Goal: Task Accomplishment & Management: Complete application form

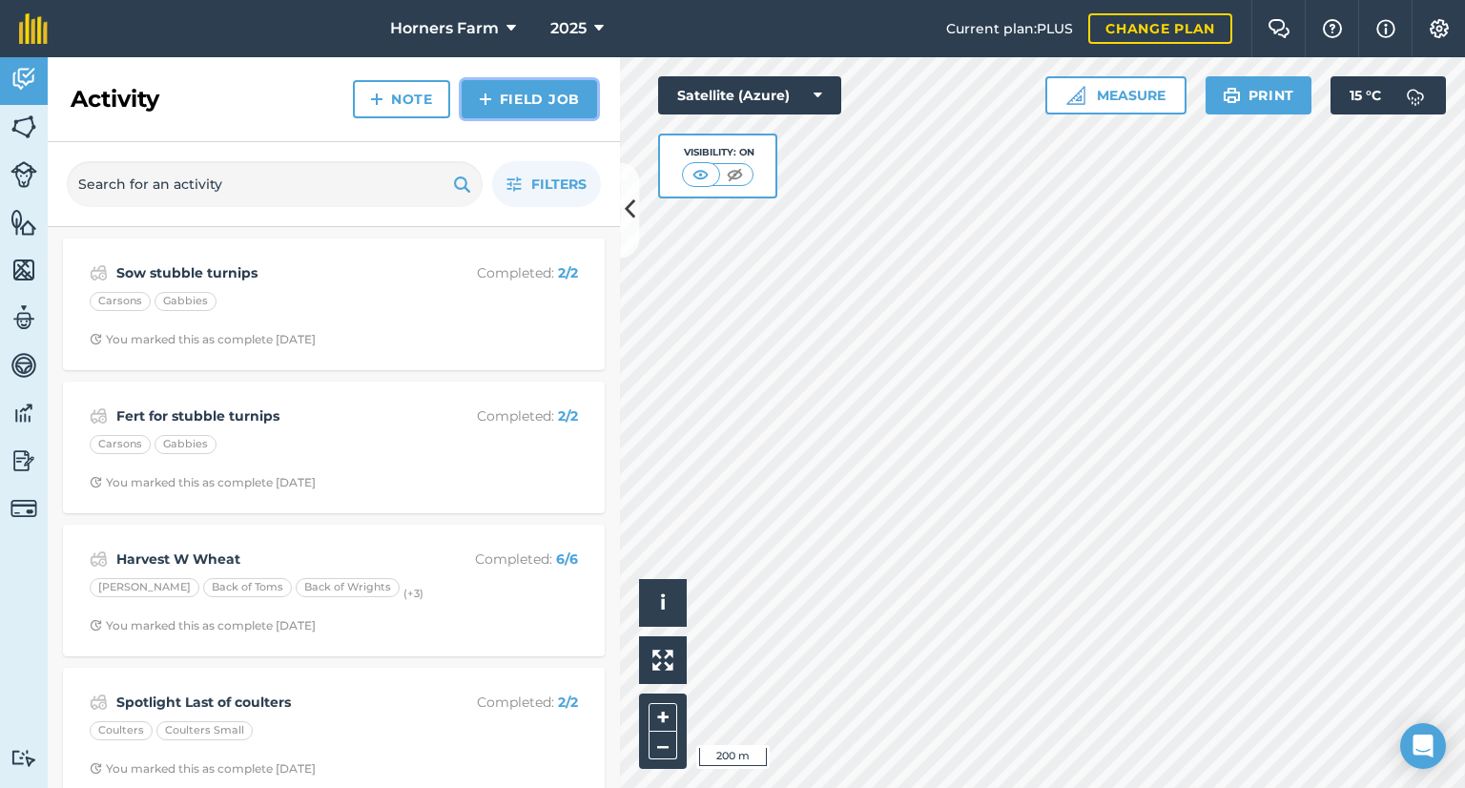
click at [502, 104] on link "Field Job" at bounding box center [529, 99] width 135 height 38
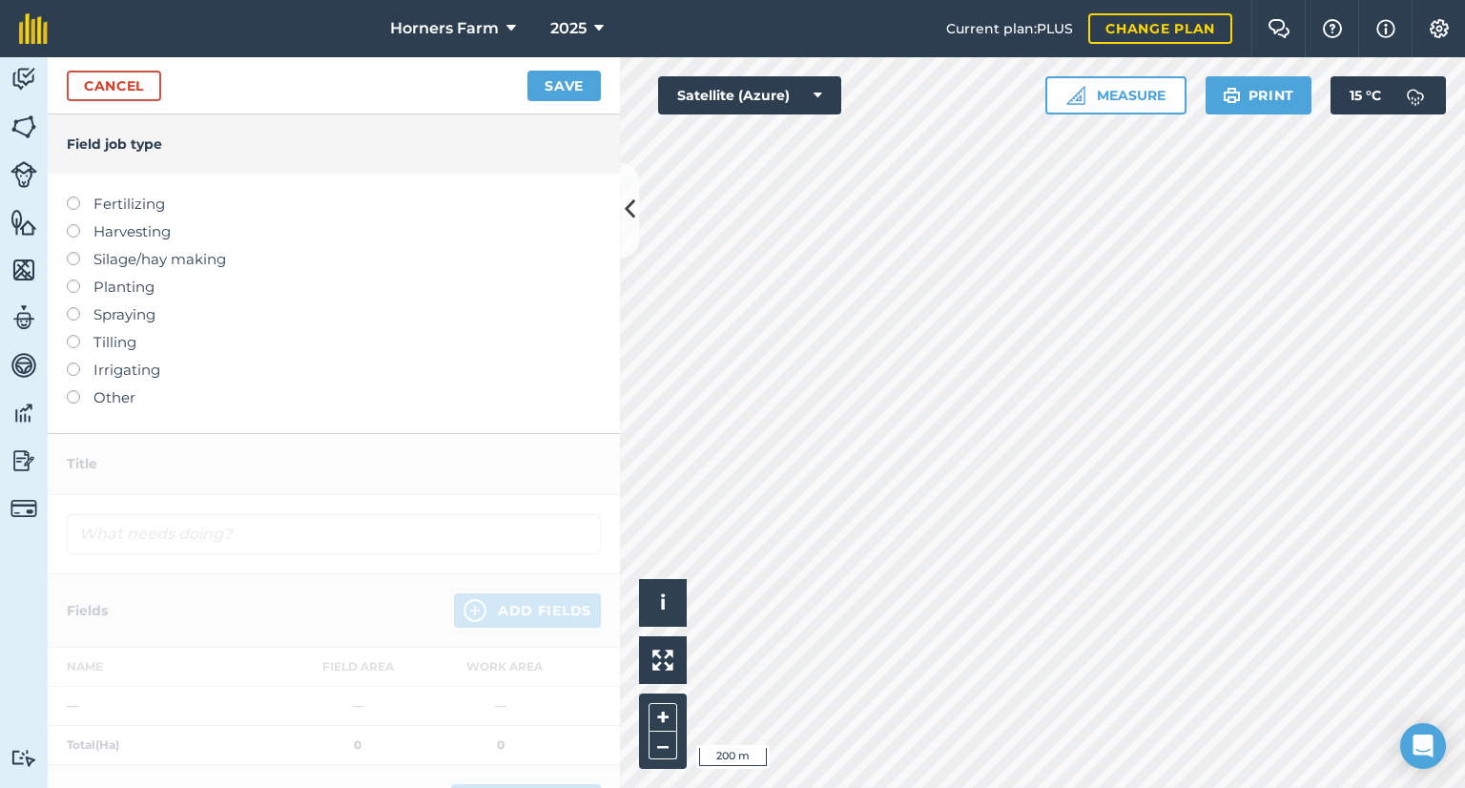
click at [123, 291] on label "Planting" at bounding box center [334, 287] width 534 height 23
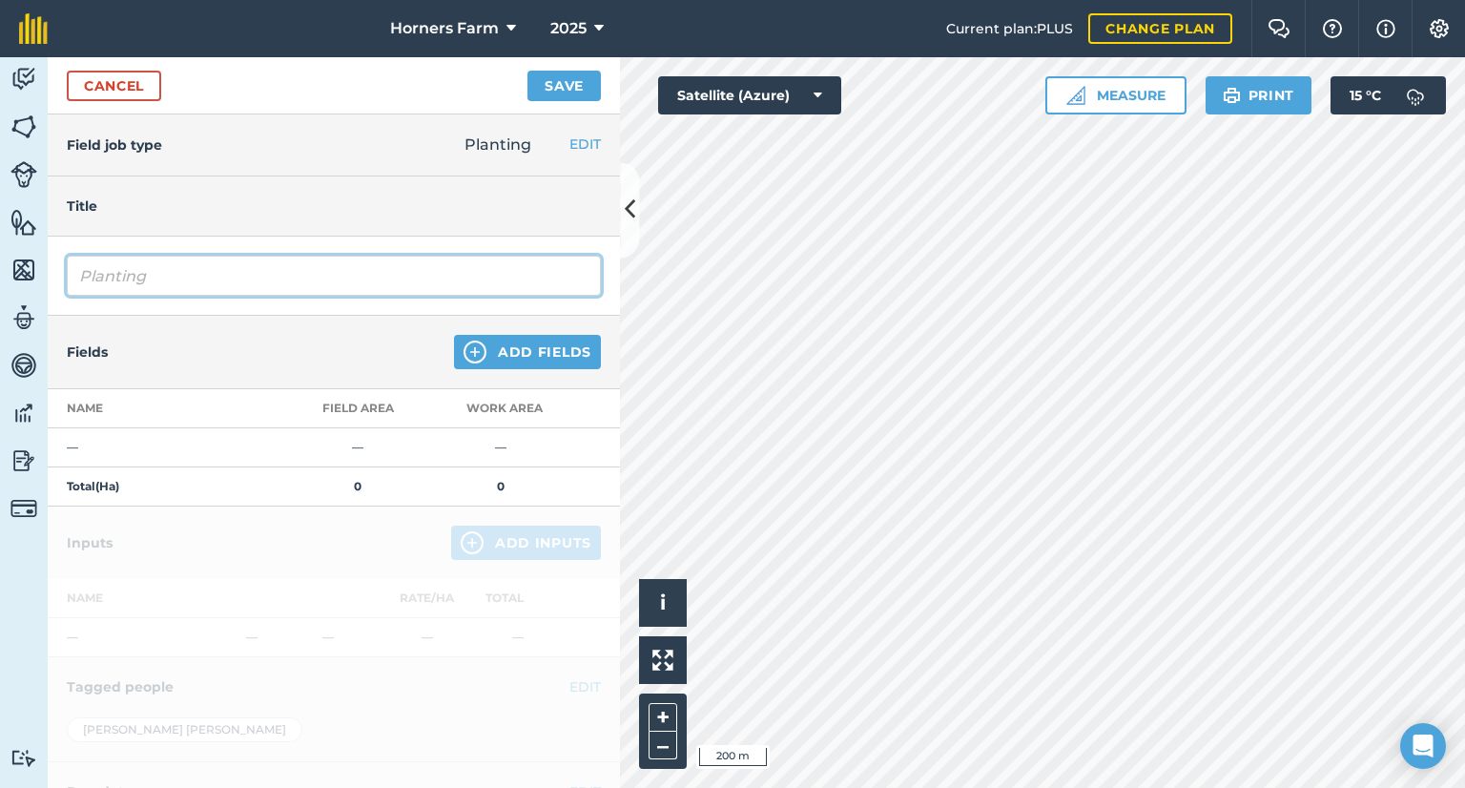
click at [155, 284] on input "Planting" at bounding box center [334, 276] width 534 height 40
type input "P"
type input "Sow grass"
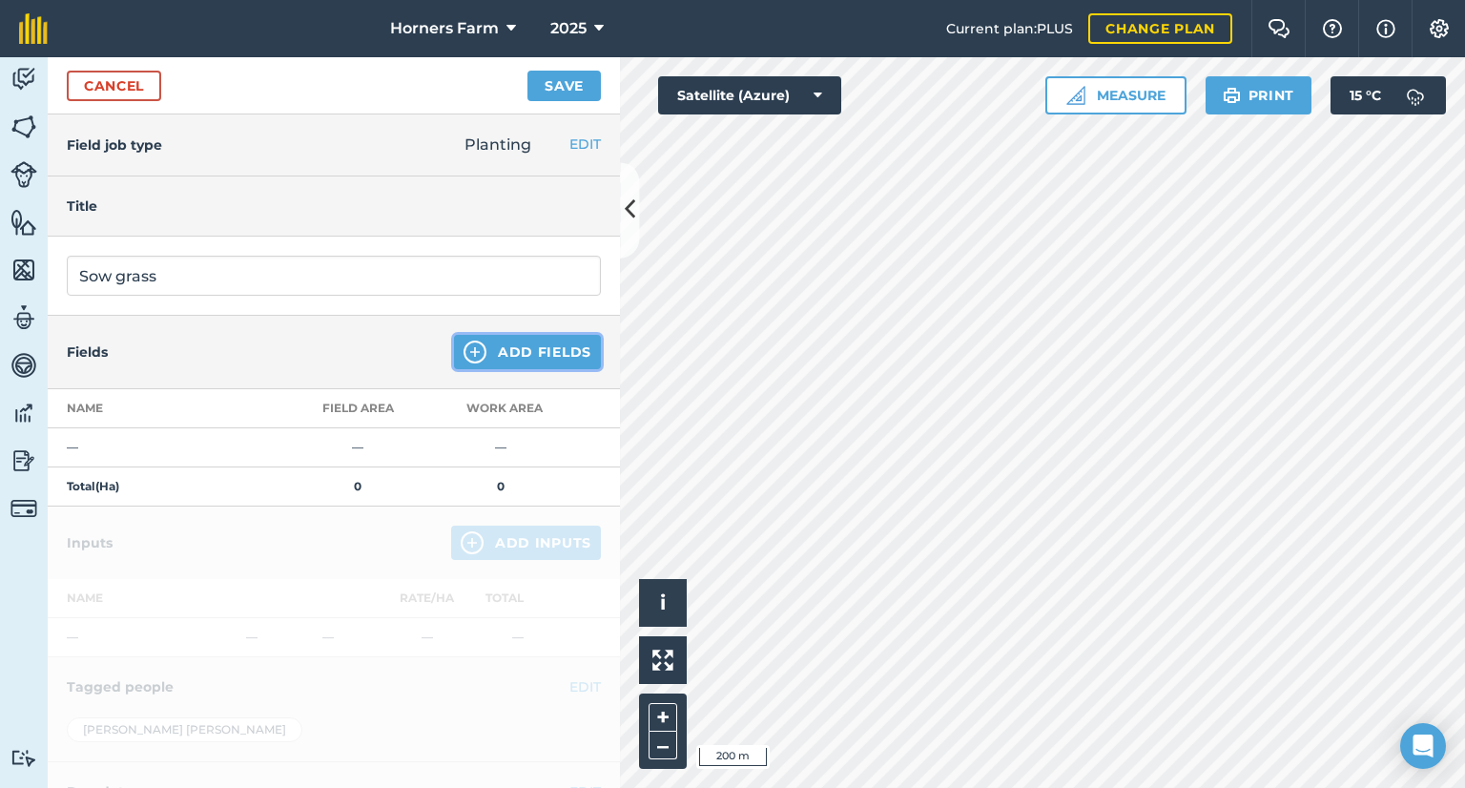
click at [505, 343] on button "Add Fields" at bounding box center [527, 352] width 147 height 34
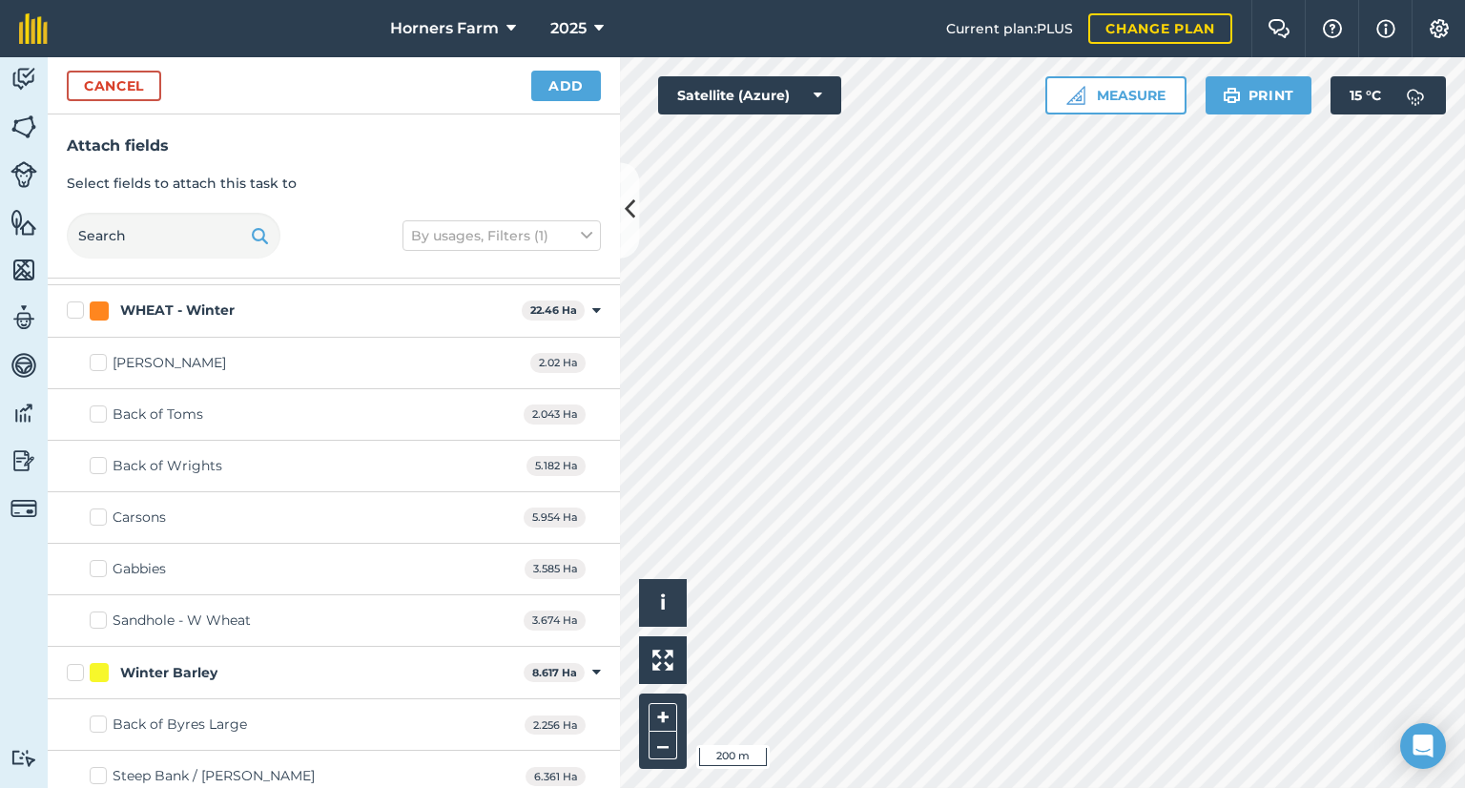
scroll to position [1141, 0]
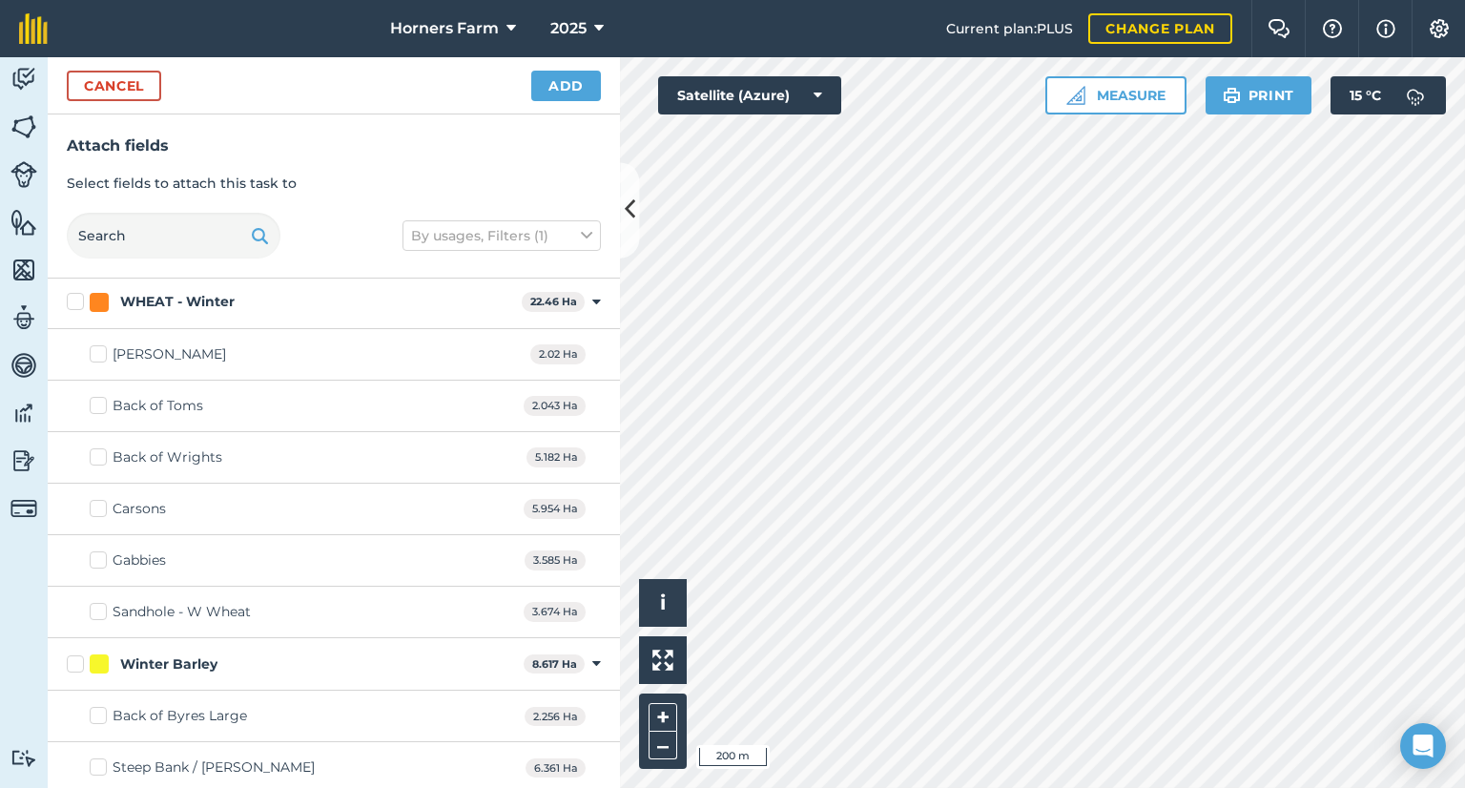
click at [237, 602] on div "Sandhole - W Wheat" at bounding box center [182, 612] width 138 height 20
click at [102, 602] on input "Sandhole - W Wheat" at bounding box center [96, 608] width 12 height 12
checkbox input "true"
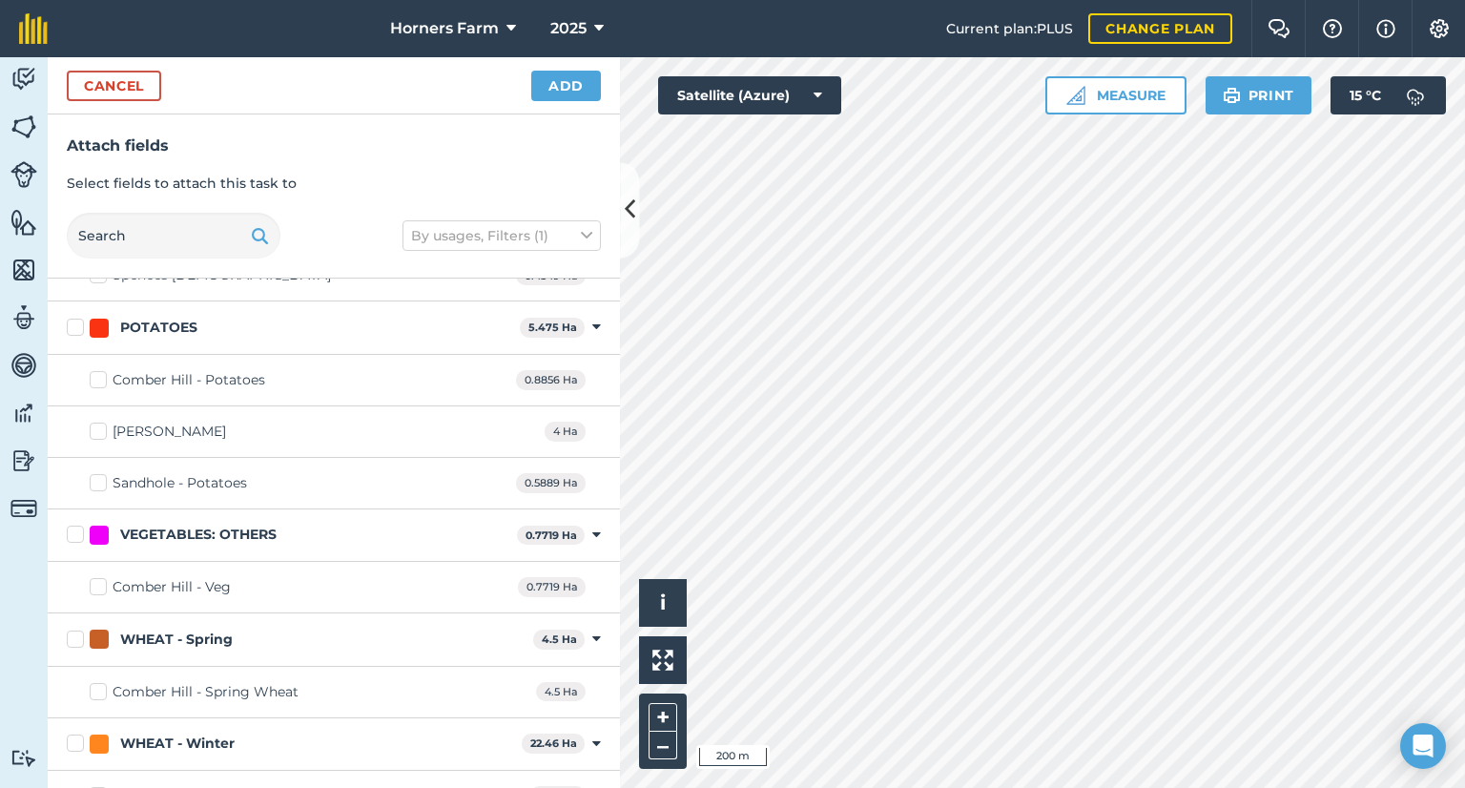
scroll to position [543, 0]
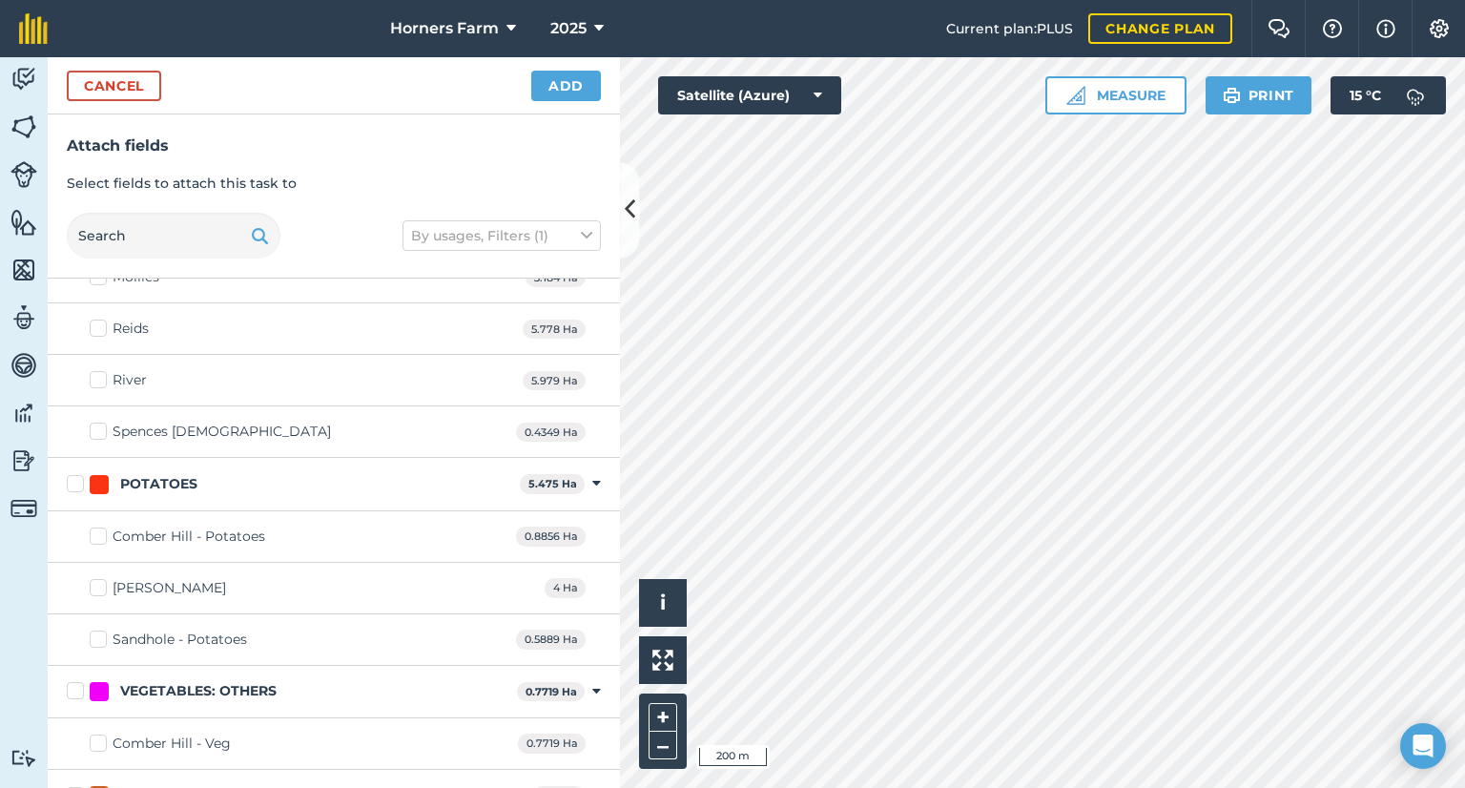
click at [95, 631] on label "Sandhole - Potatoes" at bounding box center [168, 639] width 157 height 20
click at [95, 631] on input "Sandhole - Potatoes" at bounding box center [96, 635] width 12 height 12
checkbox input "true"
click at [586, 77] on button "Add" at bounding box center [566, 86] width 70 height 31
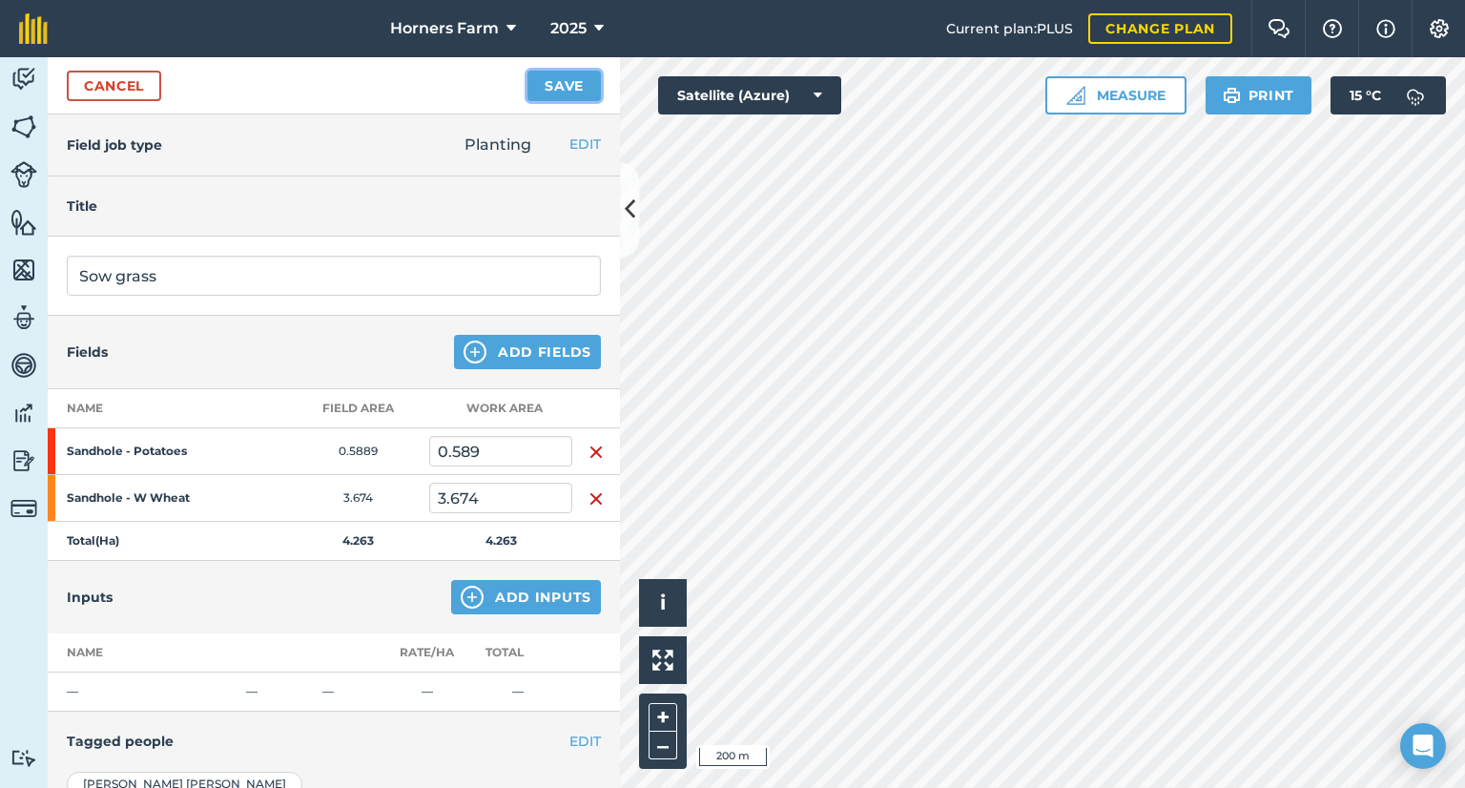
click at [576, 98] on button "Save" at bounding box center [563, 86] width 73 height 31
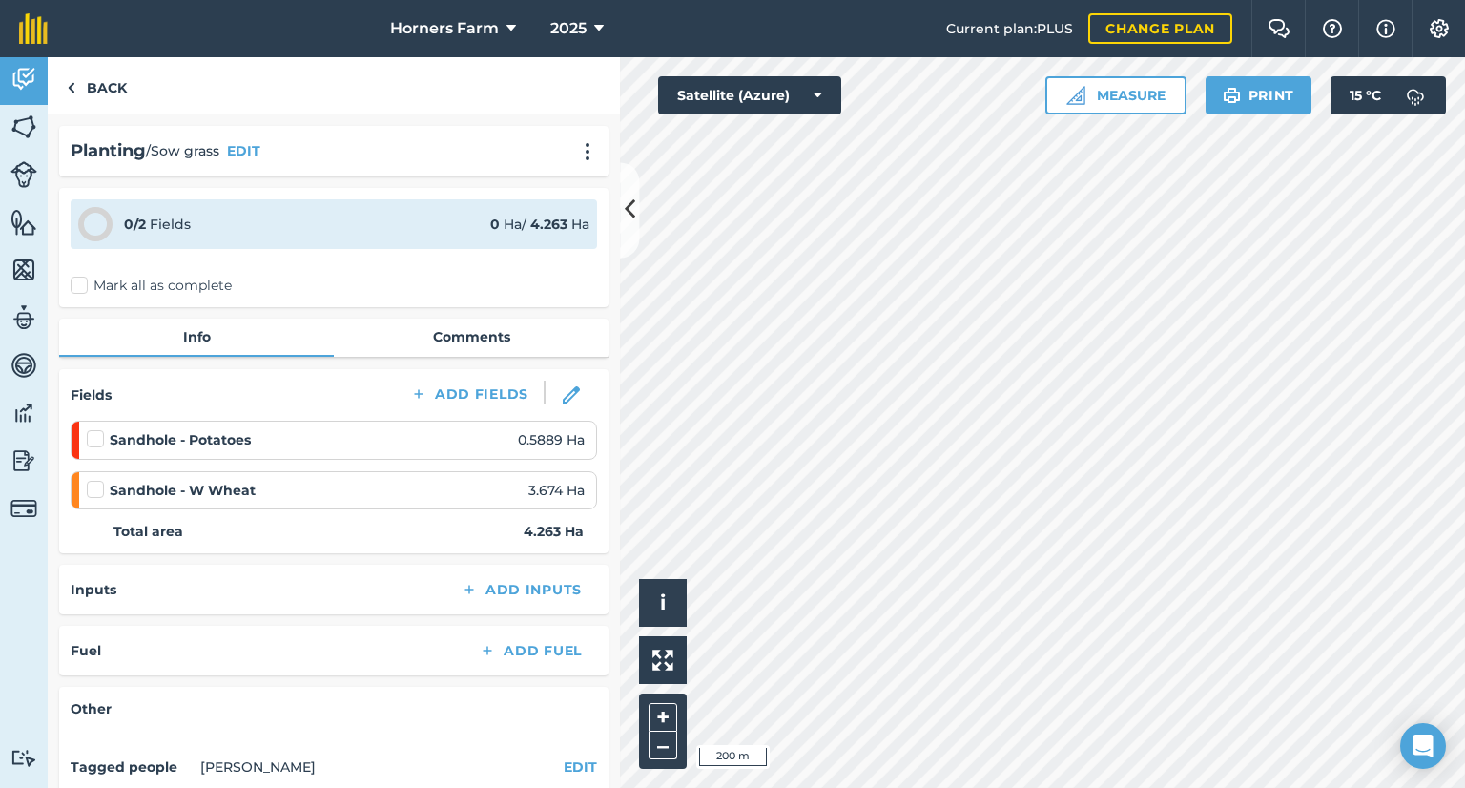
click at [93, 293] on label "Mark all as complete" at bounding box center [151, 286] width 161 height 20
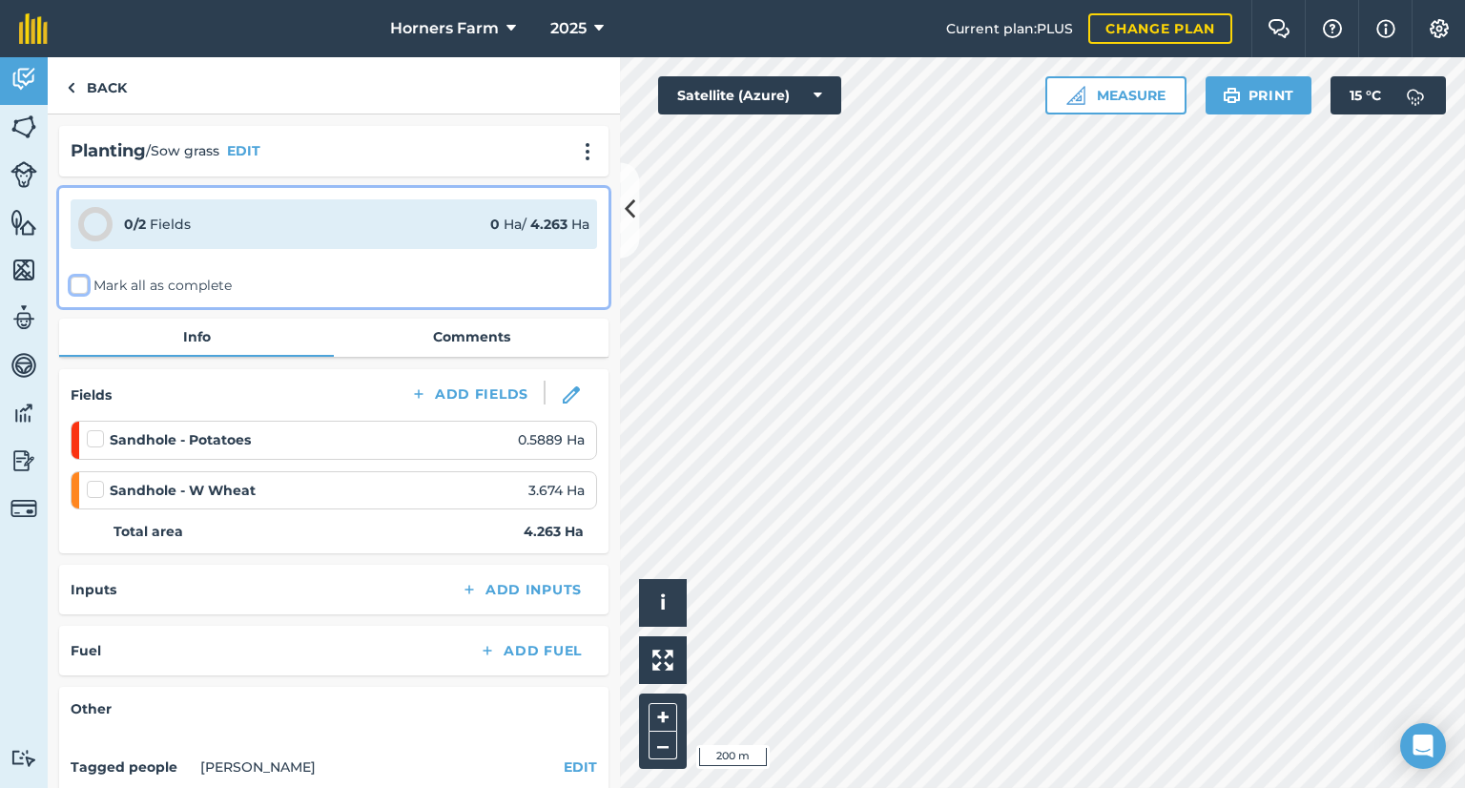
click at [83, 288] on input "Mark all as complete" at bounding box center [77, 282] width 12 height 12
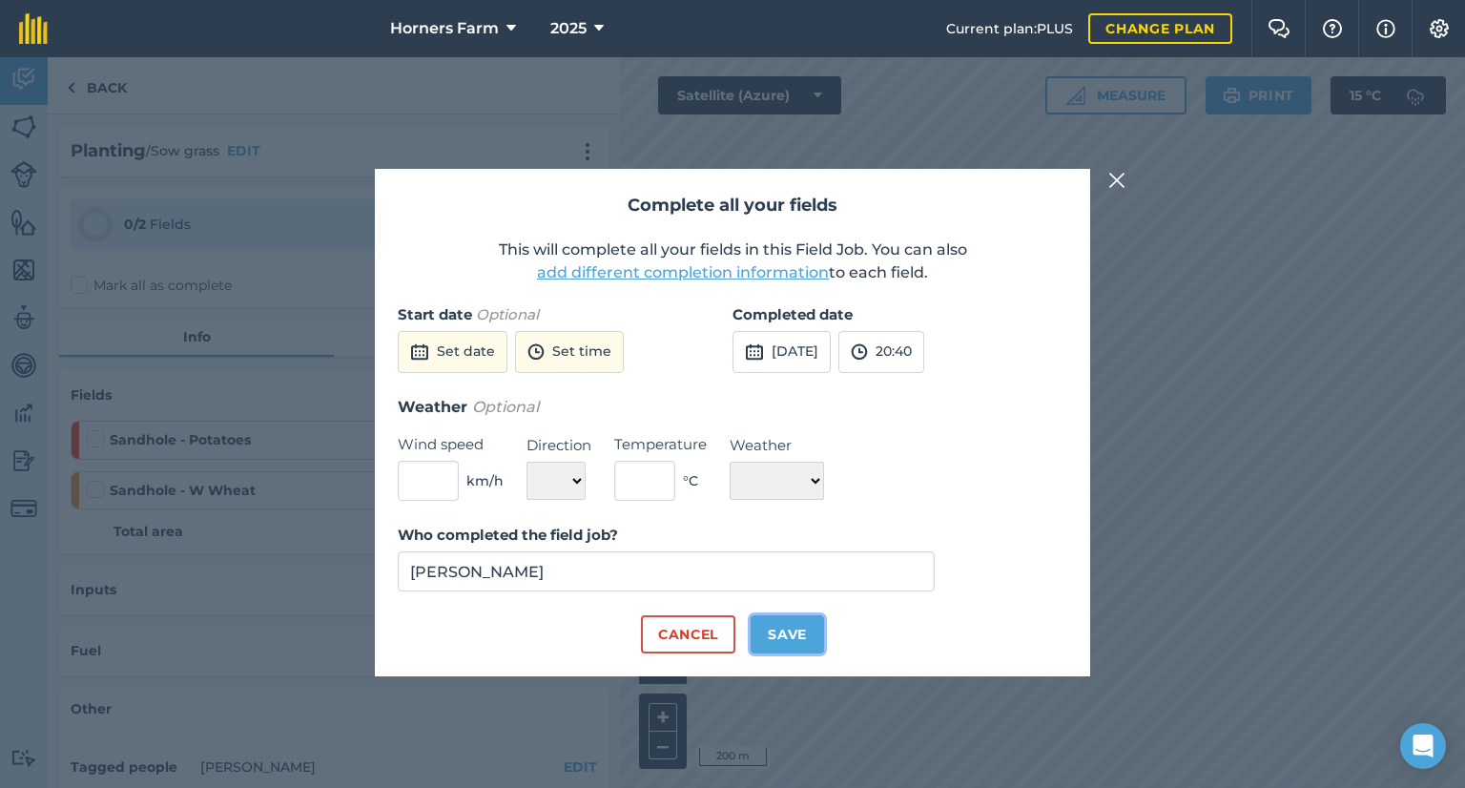
click at [801, 638] on button "Save" at bounding box center [787, 634] width 73 height 38
checkbox input "true"
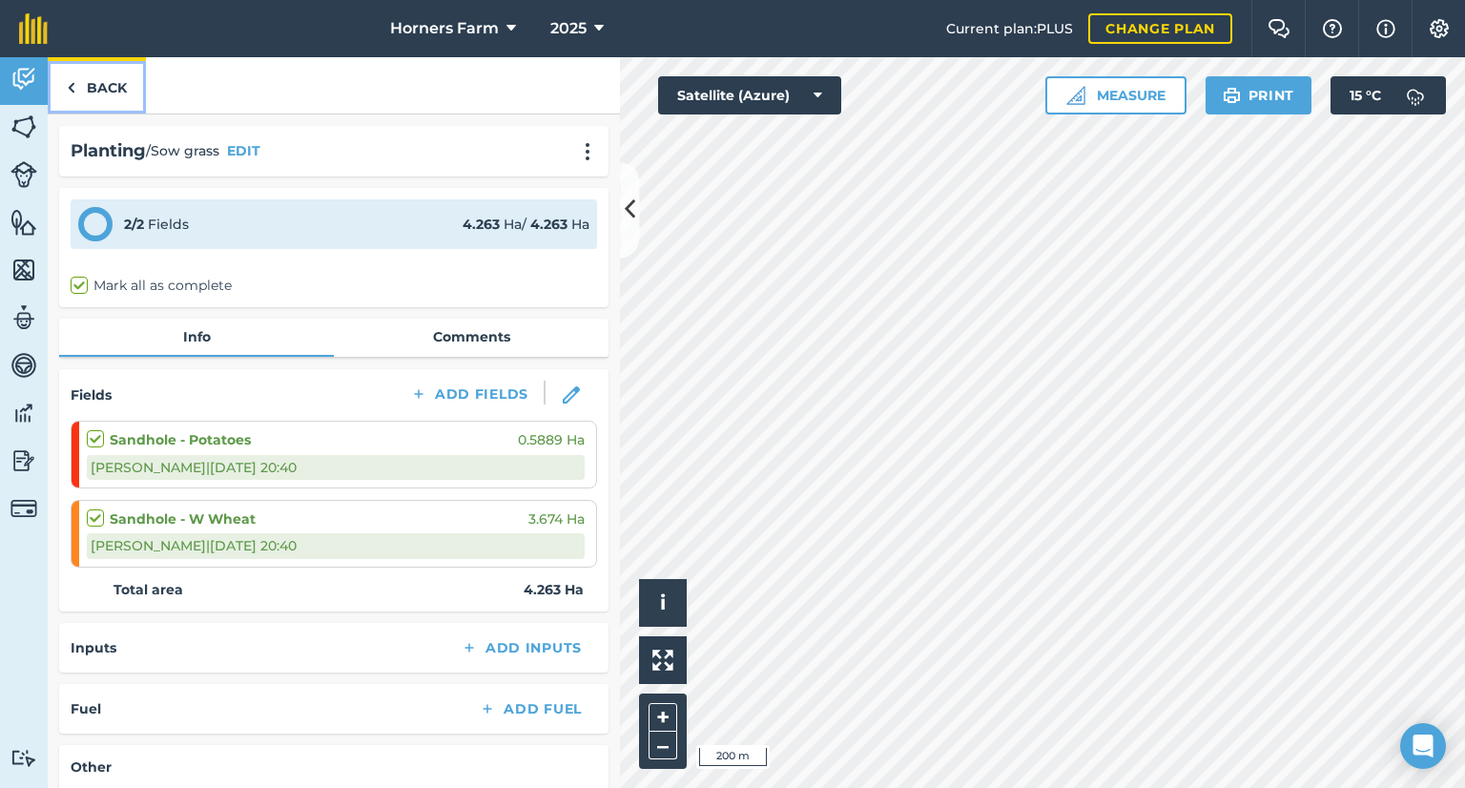
click at [132, 89] on link "Back" at bounding box center [97, 85] width 98 height 56
